Goal: Navigation & Orientation: Find specific page/section

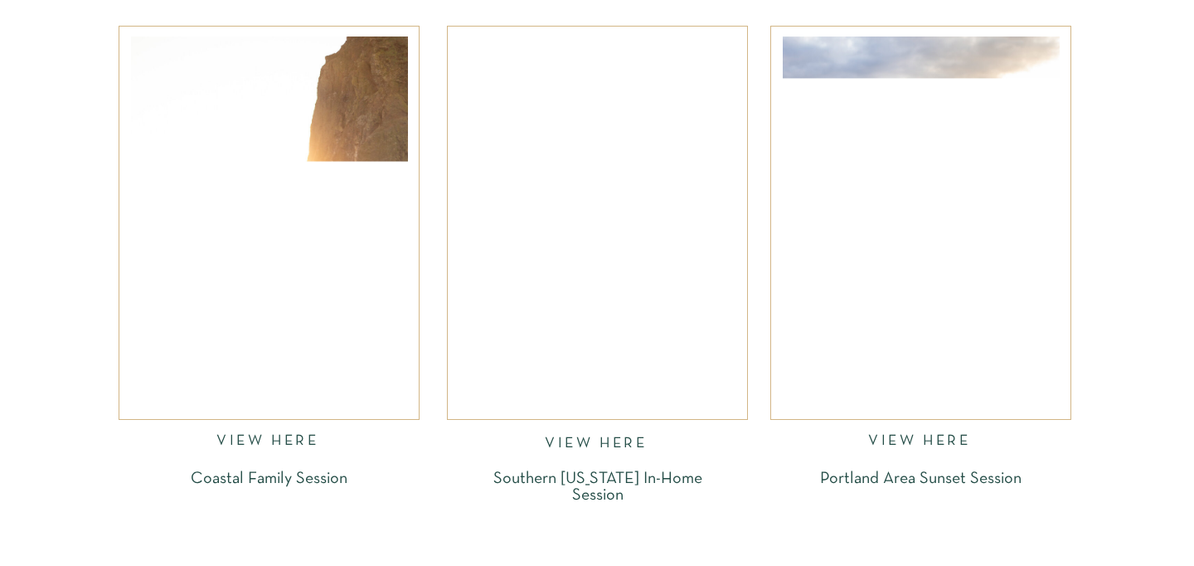
scroll to position [1883, 0]
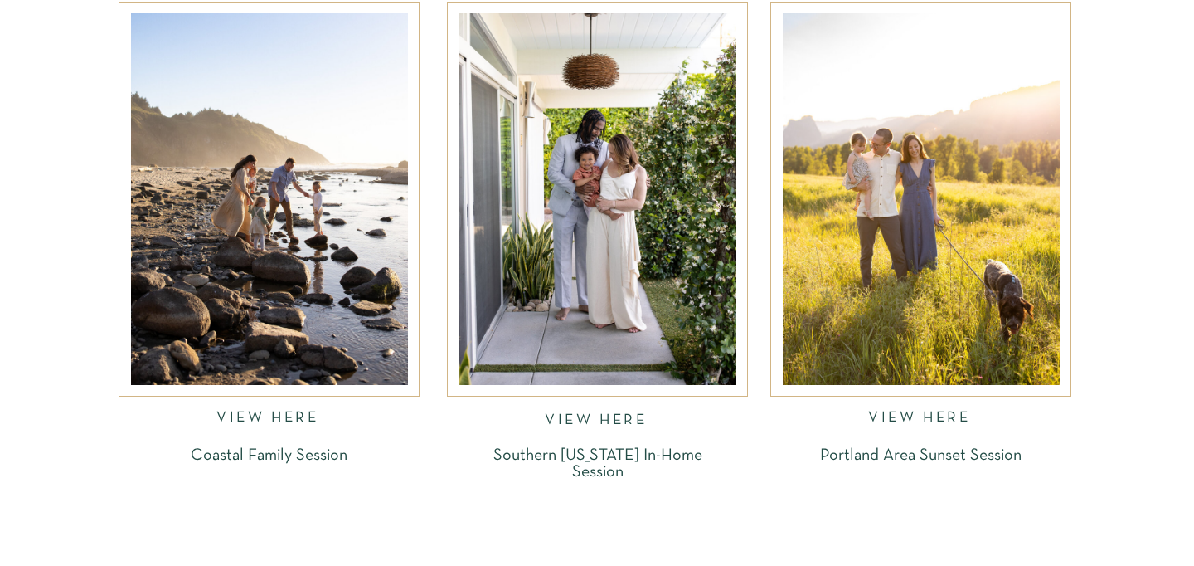
click at [313, 332] on div at bounding box center [269, 199] width 277 height 372
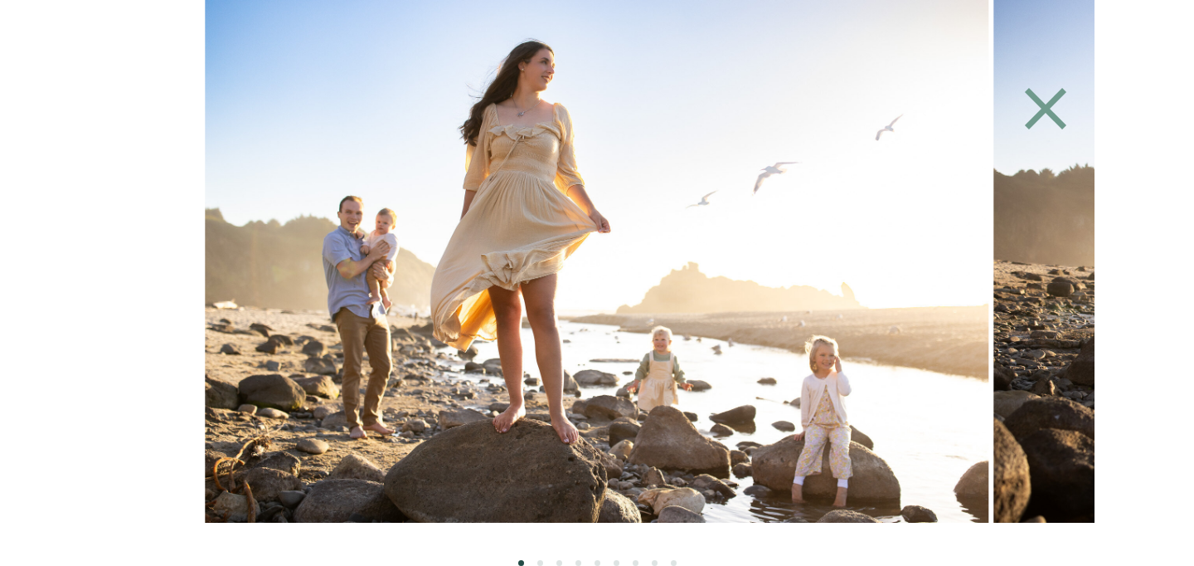
scroll to position [2388, 0]
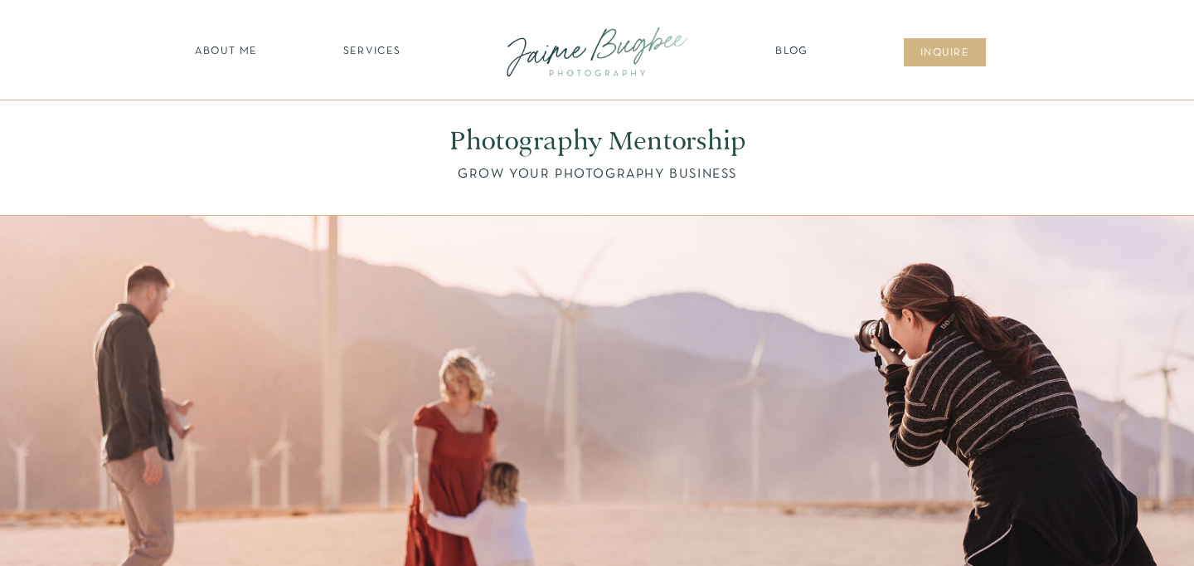
click at [367, 56] on nav "SERVICES" at bounding box center [372, 52] width 94 height 17
click at [372, 137] on nav "families" at bounding box center [372, 143] width 127 height 16
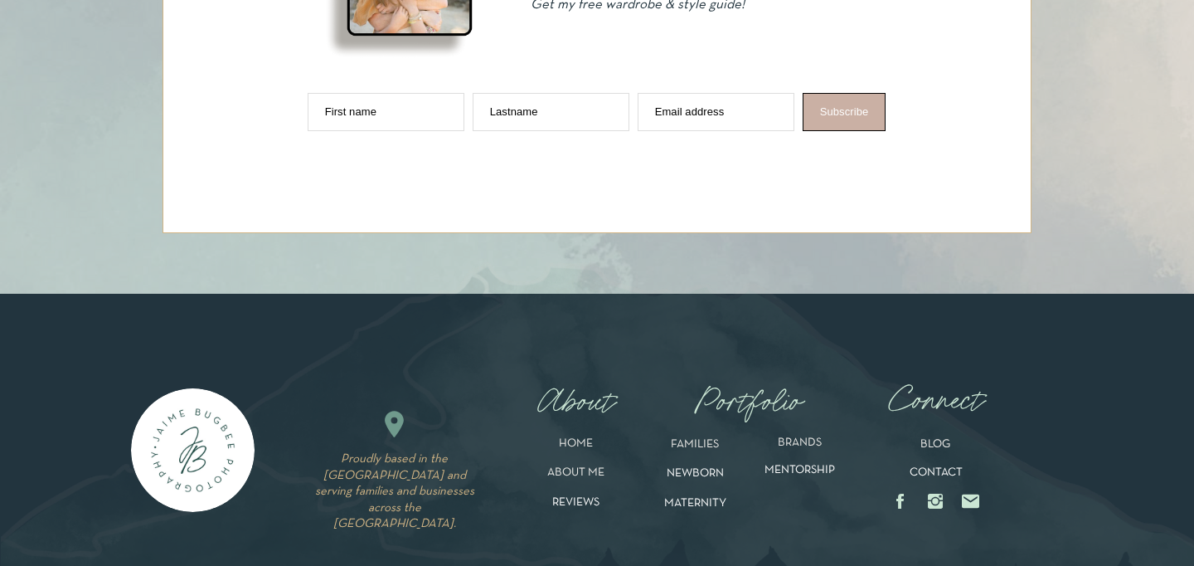
scroll to position [9072, 0]
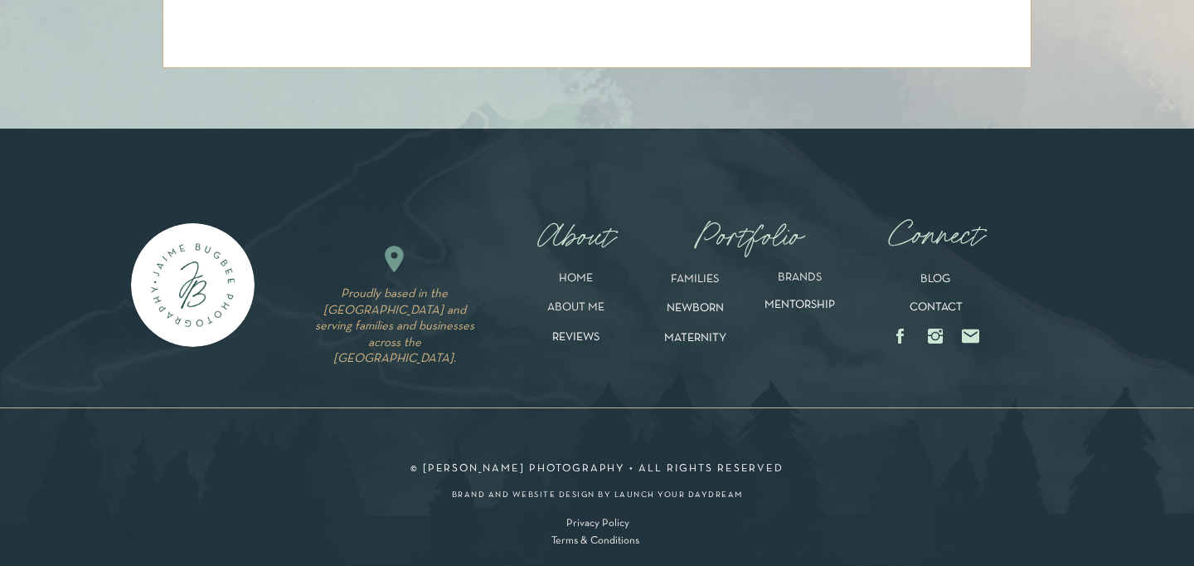
click at [932, 338] on icon at bounding box center [935, 336] width 28 height 20
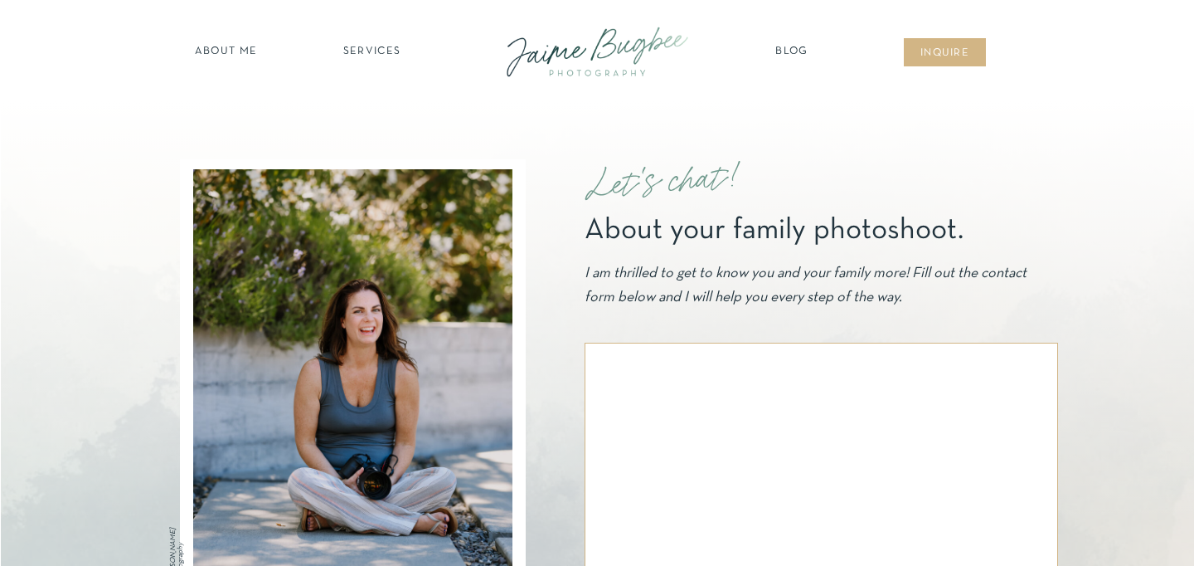
click at [367, 51] on nav "SERVICES" at bounding box center [372, 52] width 94 height 17
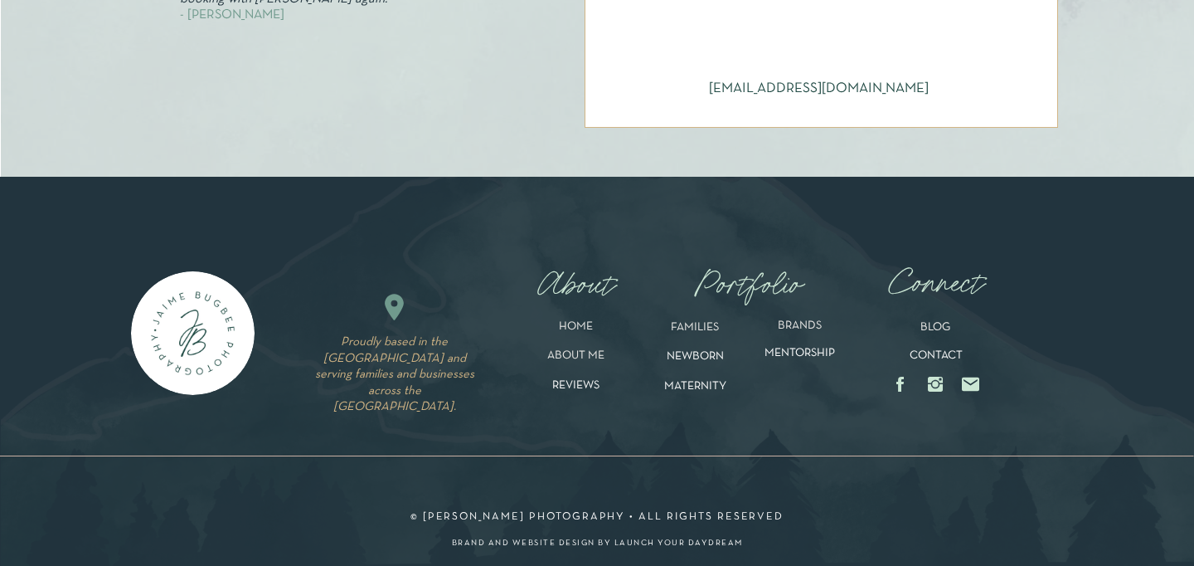
scroll to position [1145, 0]
